Goal: Navigation & Orientation: Find specific page/section

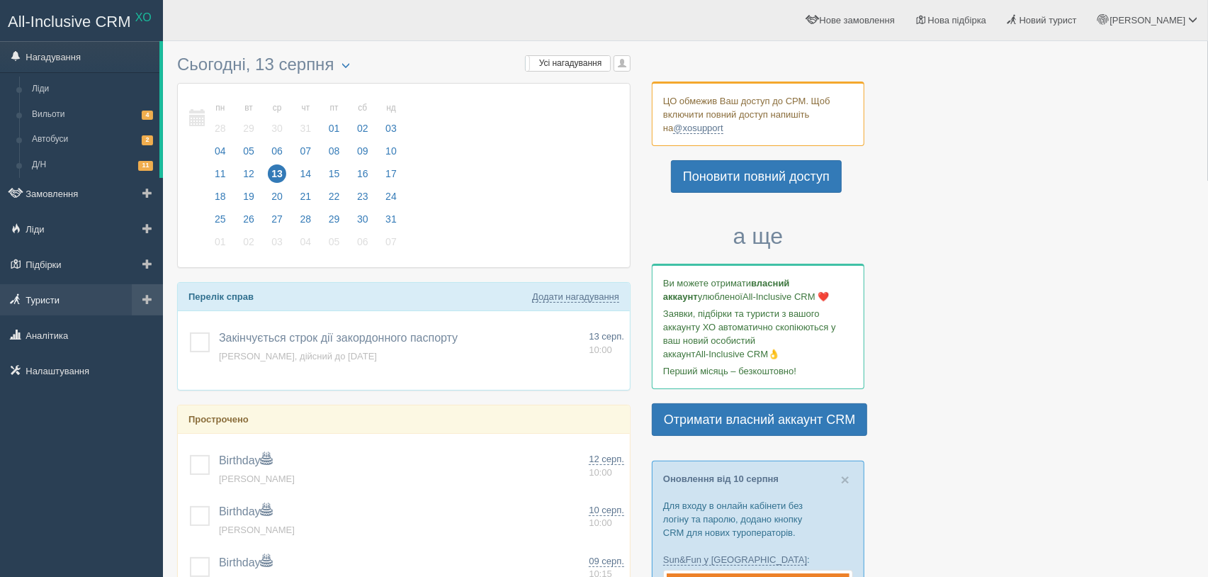
click at [79, 301] on link "Туристи" at bounding box center [81, 299] width 163 height 31
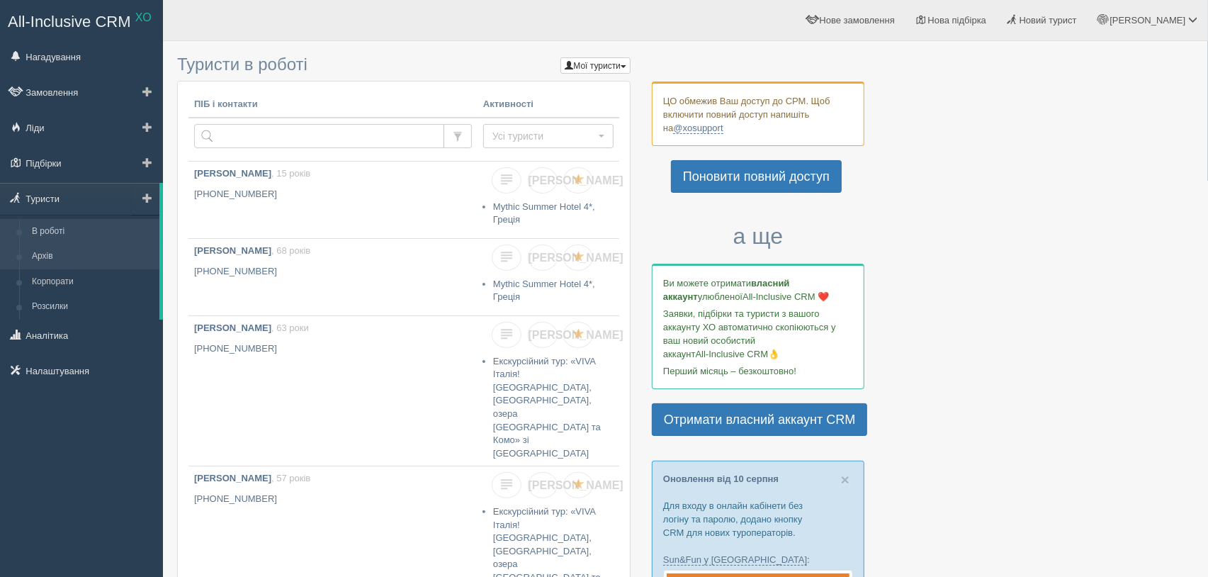
click at [69, 250] on link "Архів" at bounding box center [93, 257] width 134 height 26
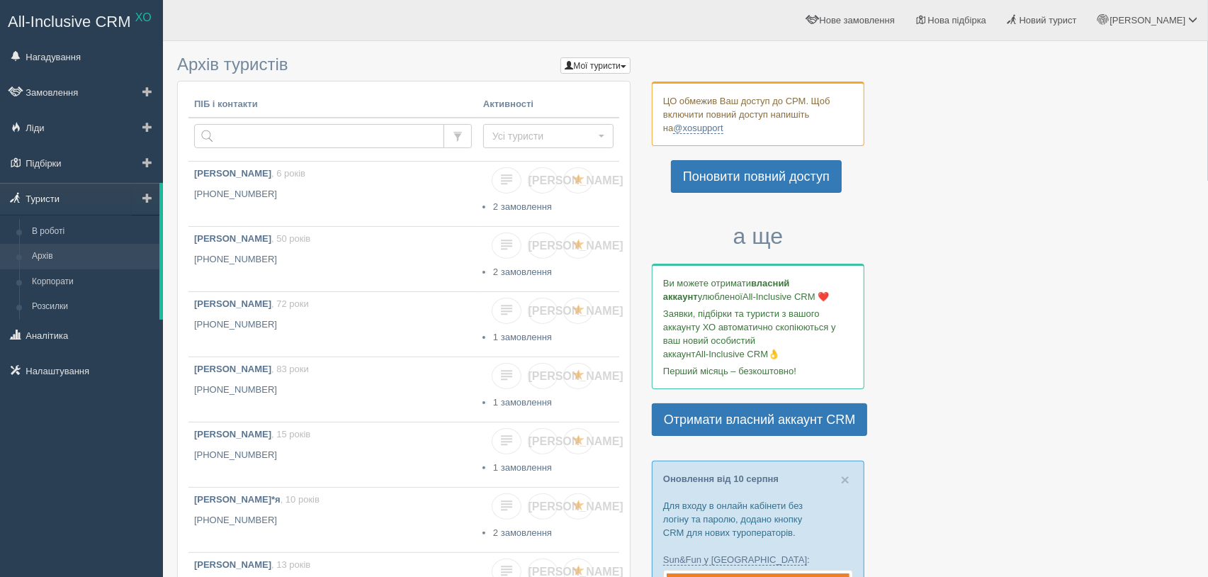
click at [79, 198] on link "Туристи" at bounding box center [79, 198] width 159 height 31
